Goal: Find specific page/section

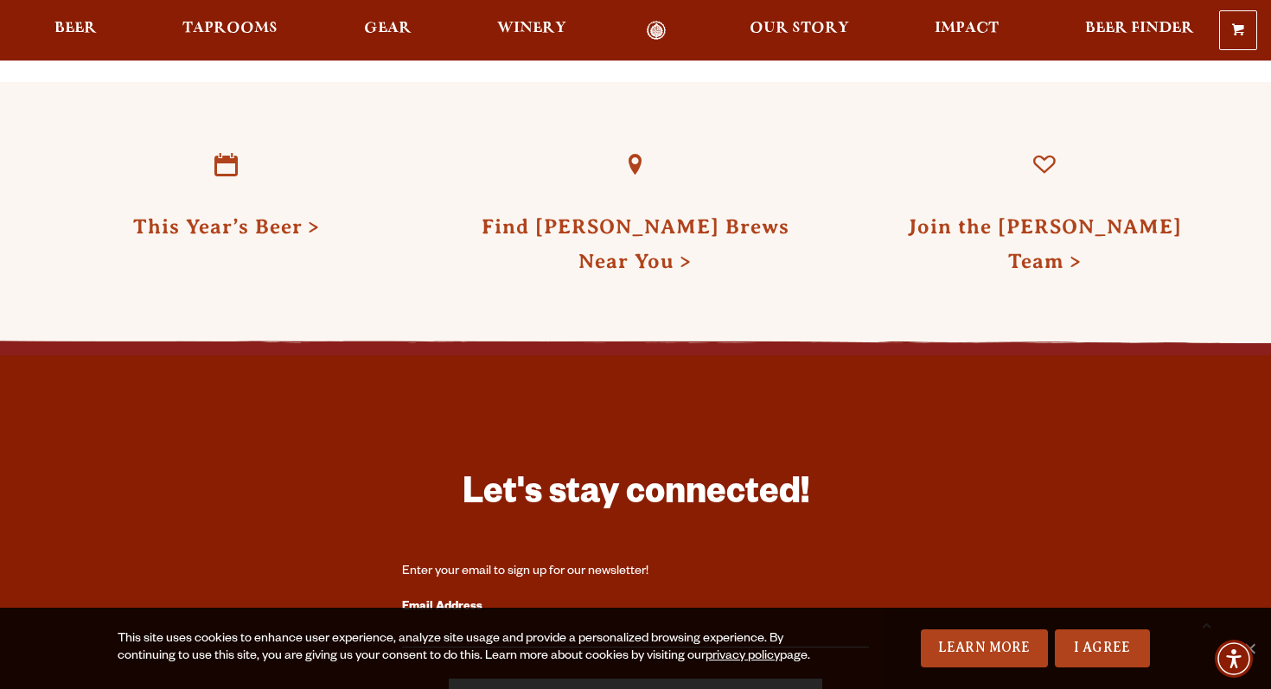
scroll to position [5048, 0]
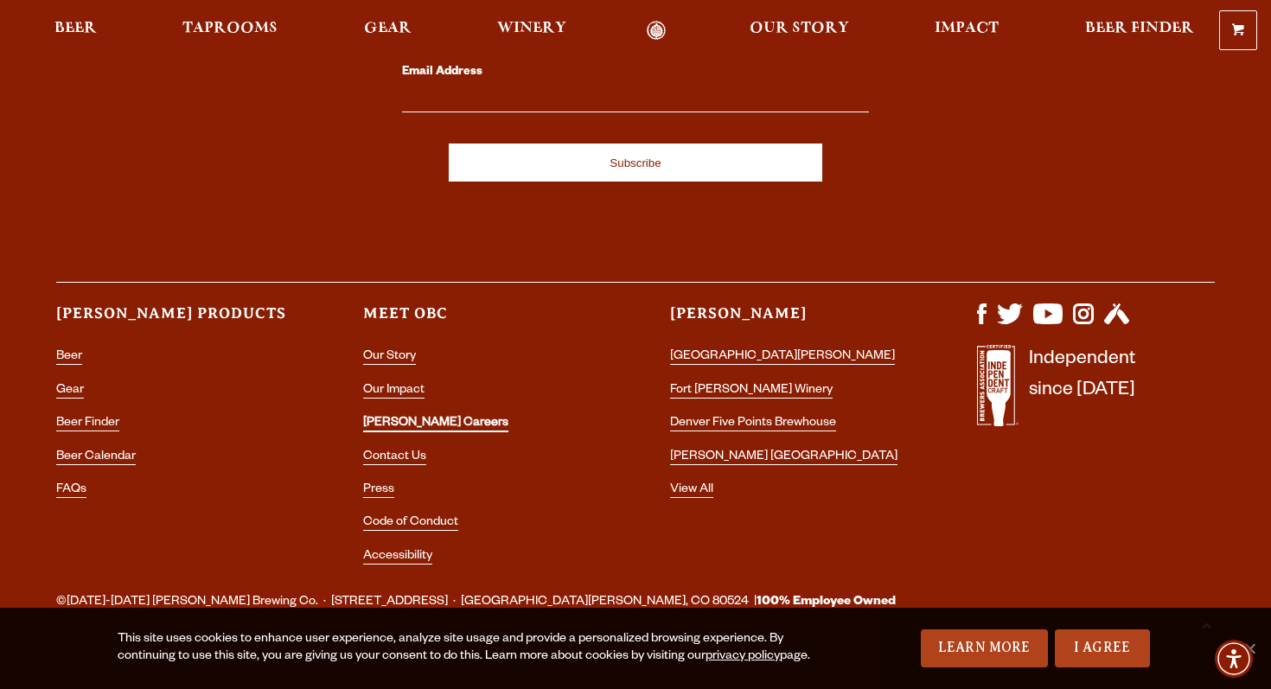
click at [415, 417] on link "[PERSON_NAME] Careers" at bounding box center [435, 425] width 145 height 16
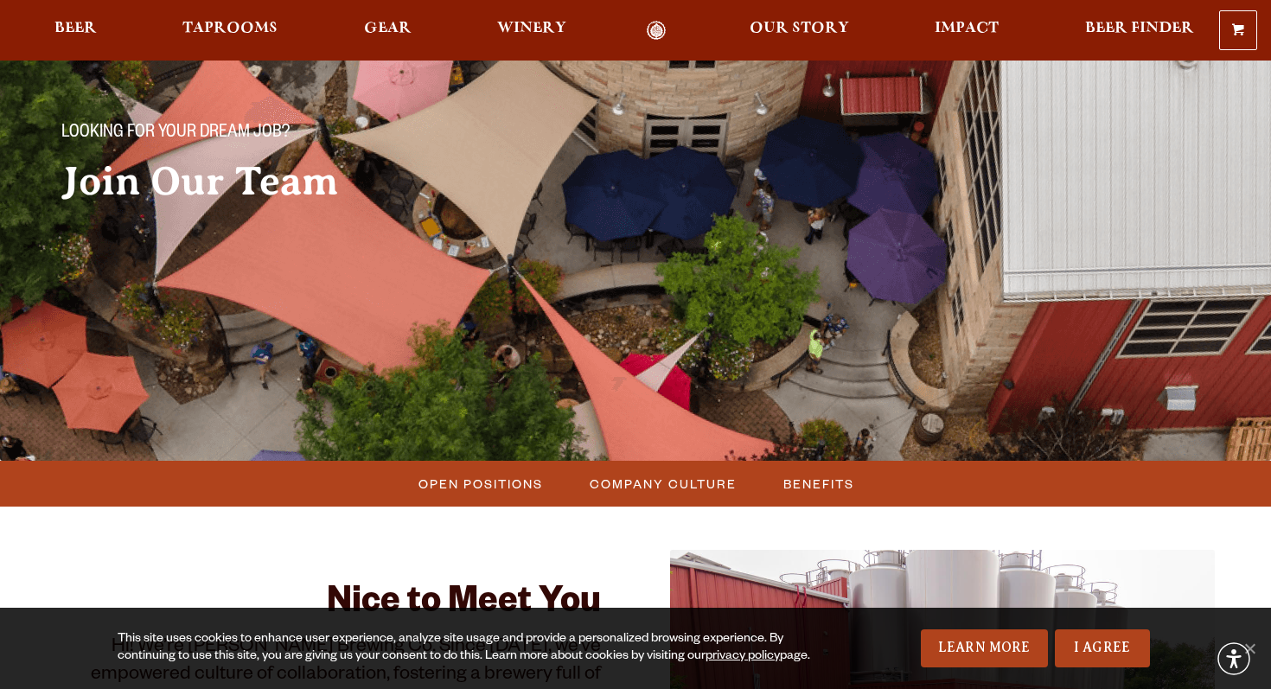
scroll to position [523, 0]
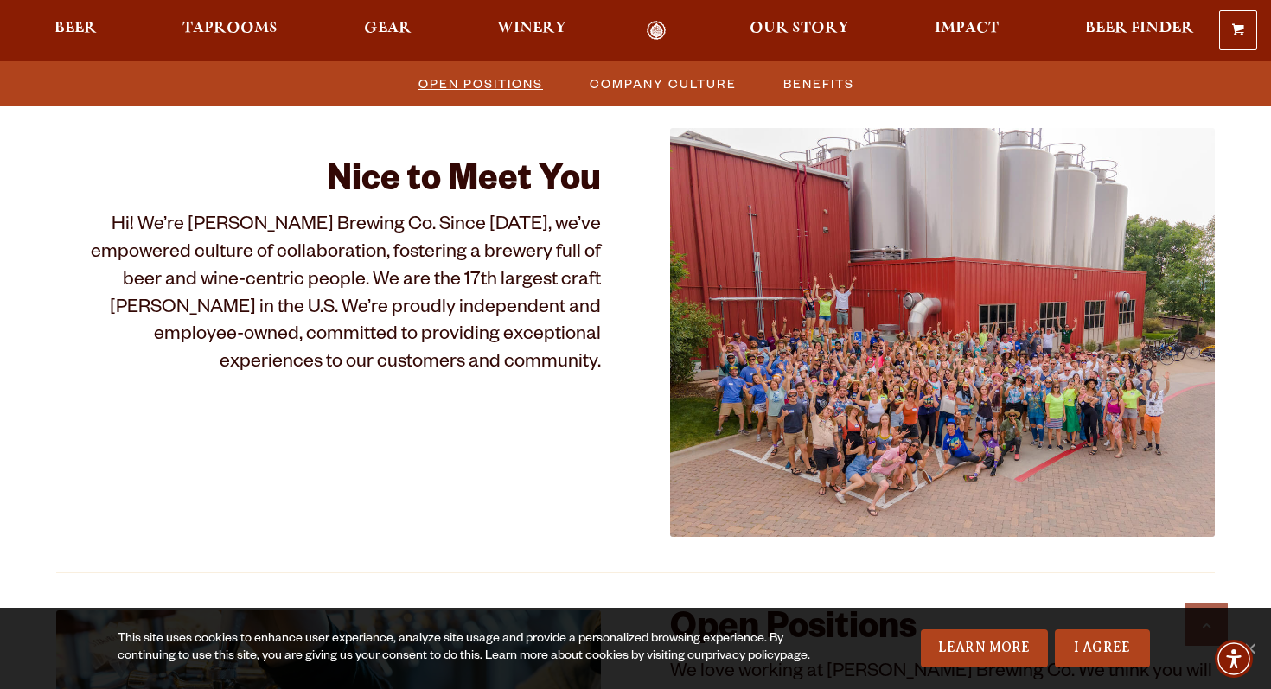
click at [492, 89] on span "Open Positions" at bounding box center [480, 83] width 124 height 25
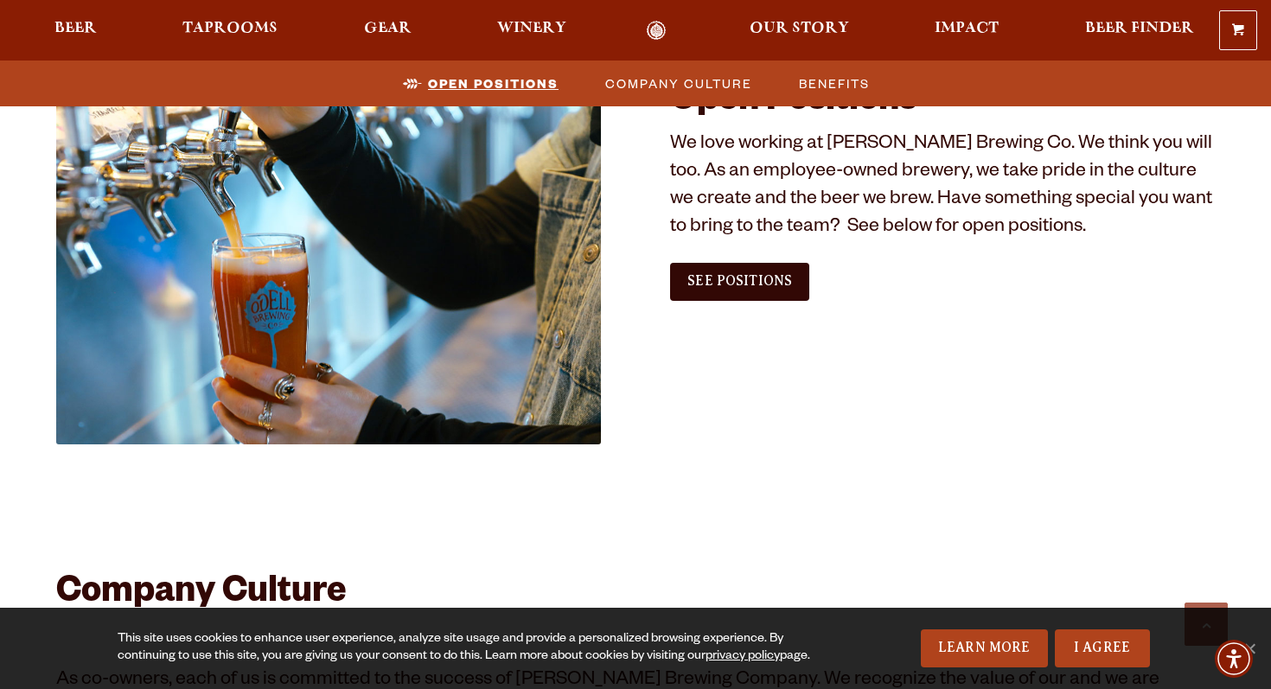
scroll to position [1051, 0]
click at [781, 281] on span "See Positions" at bounding box center [739, 281] width 105 height 16
